Goal: Information Seeking & Learning: Learn about a topic

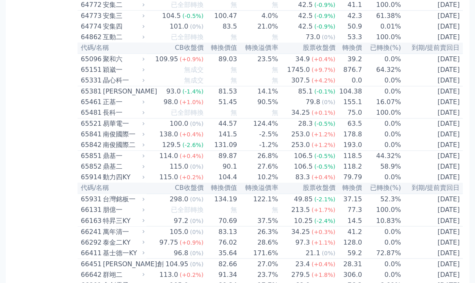
scroll to position [3528, 0]
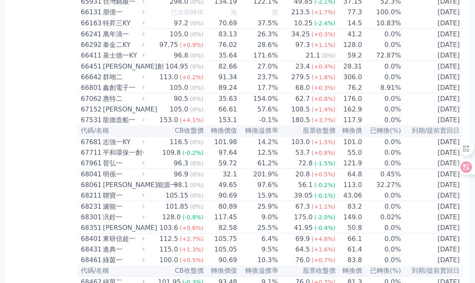
scroll to position [3727, 0]
